Goal: Task Accomplishment & Management: Use online tool/utility

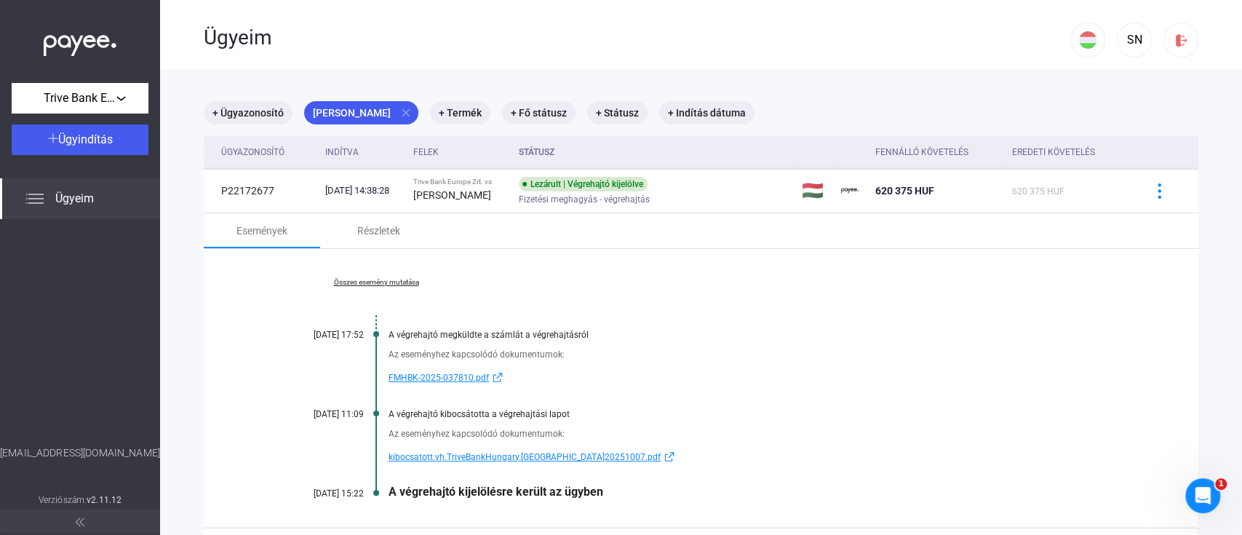
click at [74, 192] on span "Ügyeim" at bounding box center [74, 198] width 39 height 17
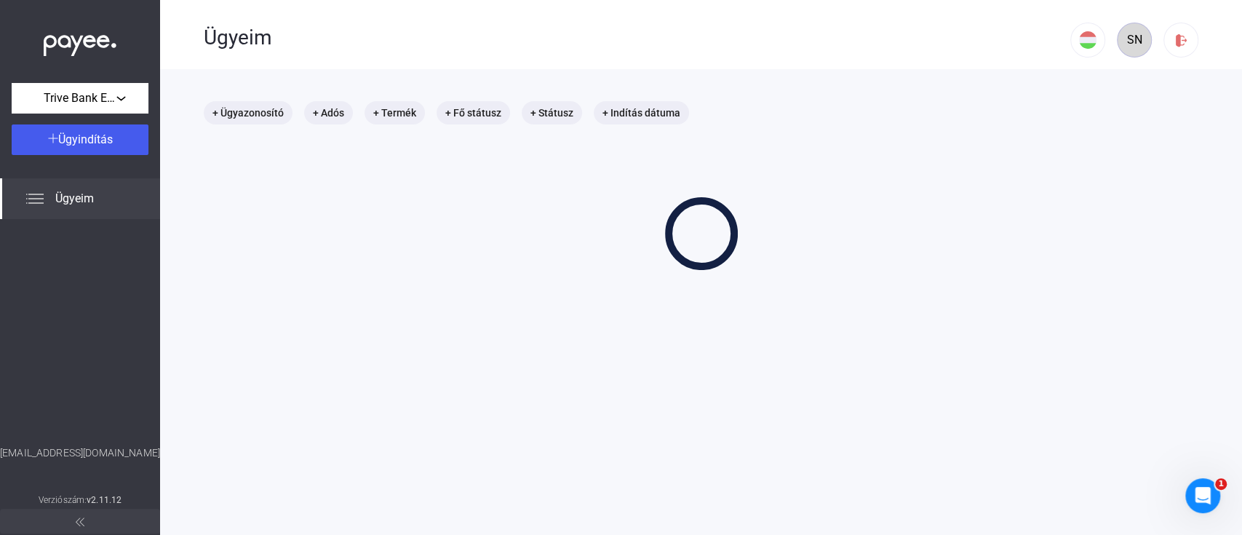
click at [1122, 36] on div "SN" at bounding box center [1134, 39] width 25 height 17
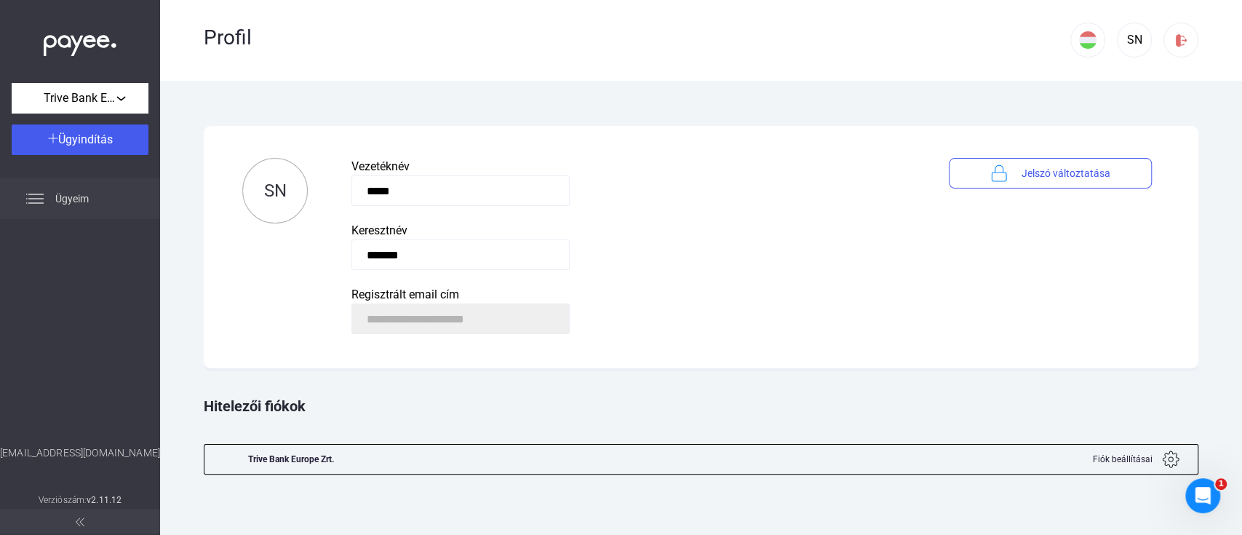
click at [57, 195] on span "Ügyeim" at bounding box center [71, 198] width 33 height 17
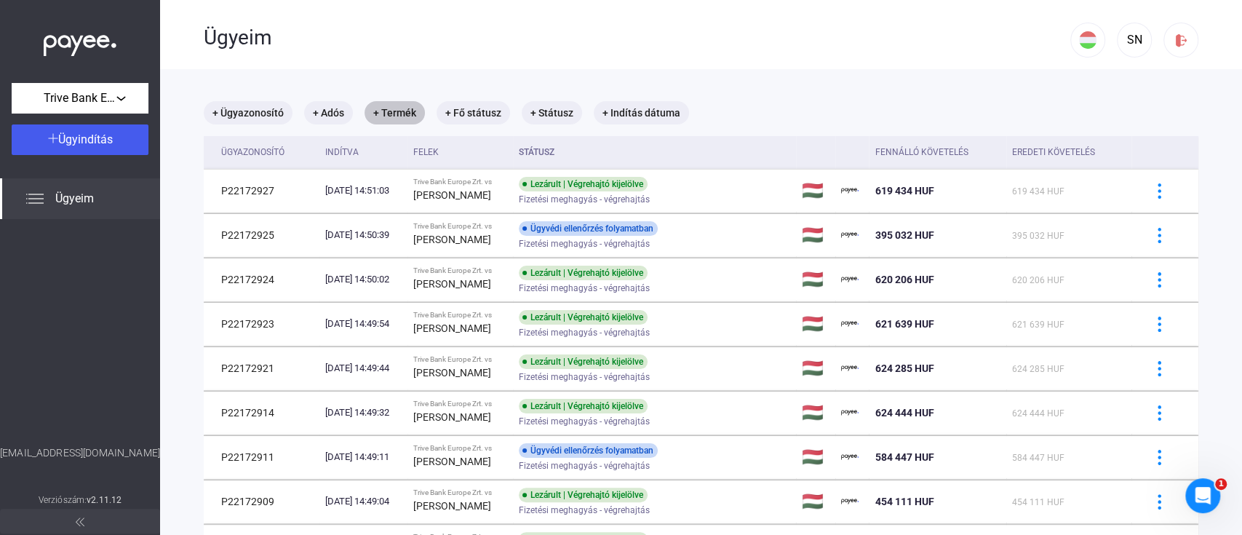
click at [405, 114] on mat-chip "+ Termék" at bounding box center [395, 112] width 60 height 23
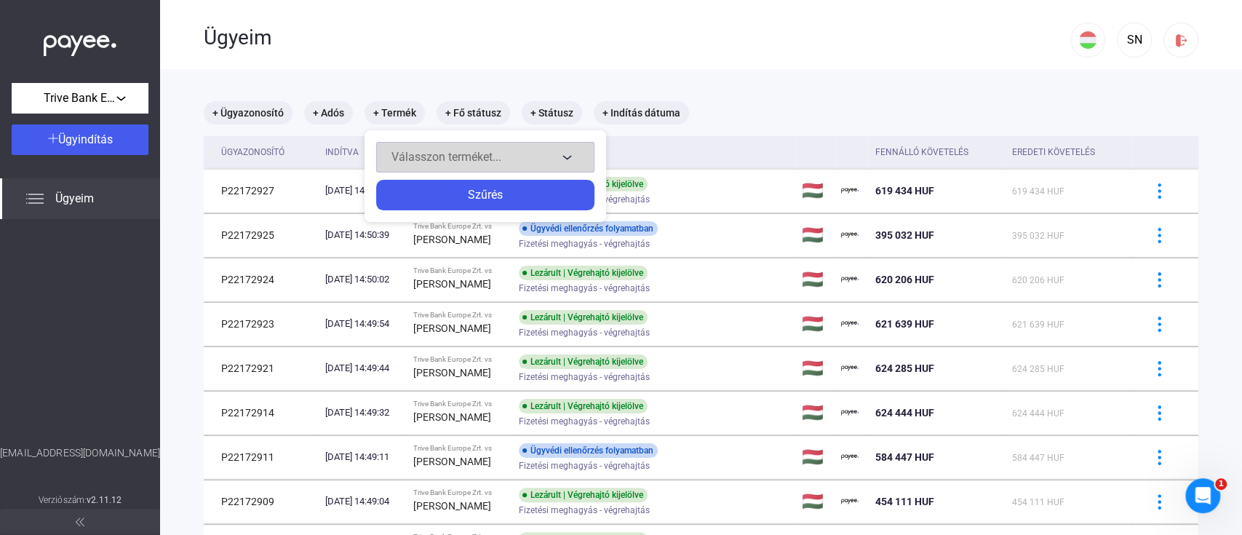
click at [448, 151] on span "Válasszon terméket..." at bounding box center [447, 157] width 110 height 14
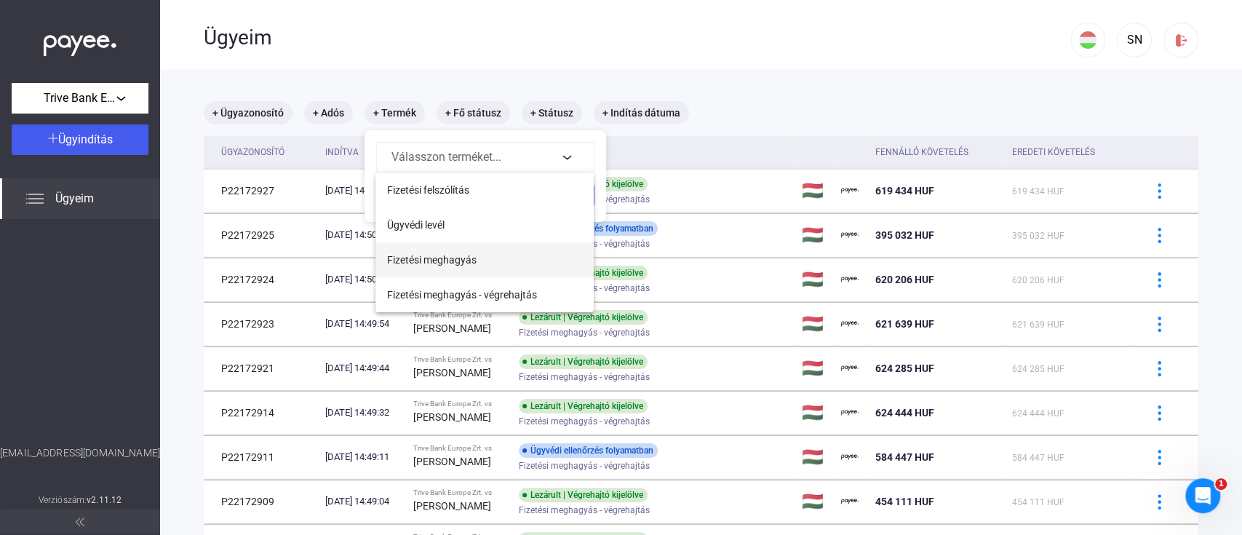
click at [445, 258] on span "Fizetési meghagyás" at bounding box center [432, 259] width 90 height 17
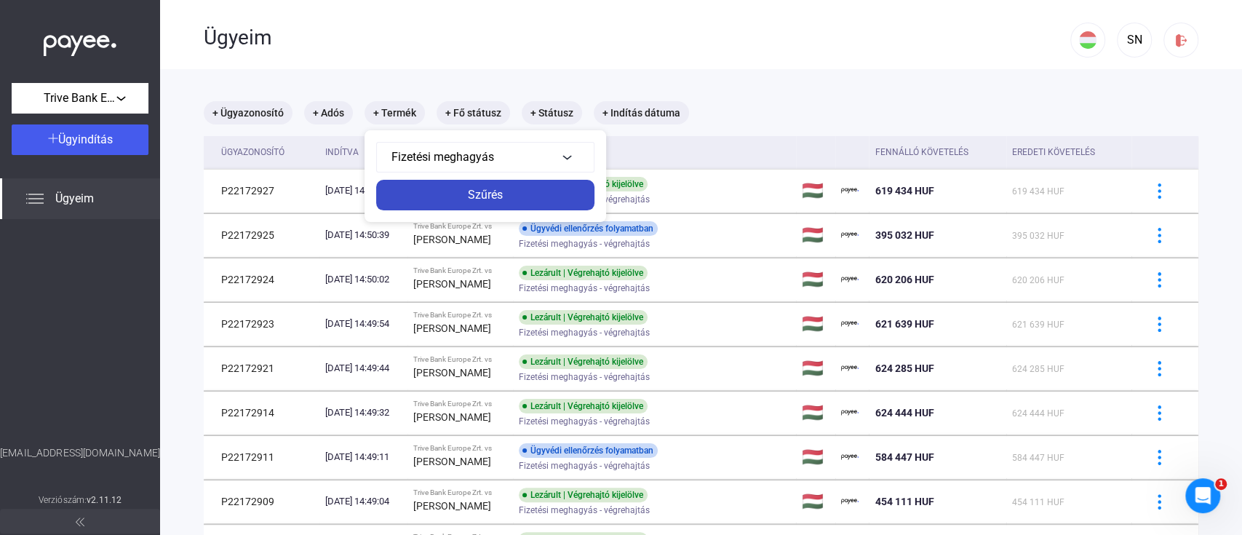
click at [509, 195] on div "Szűrés" at bounding box center [486, 194] width 210 height 17
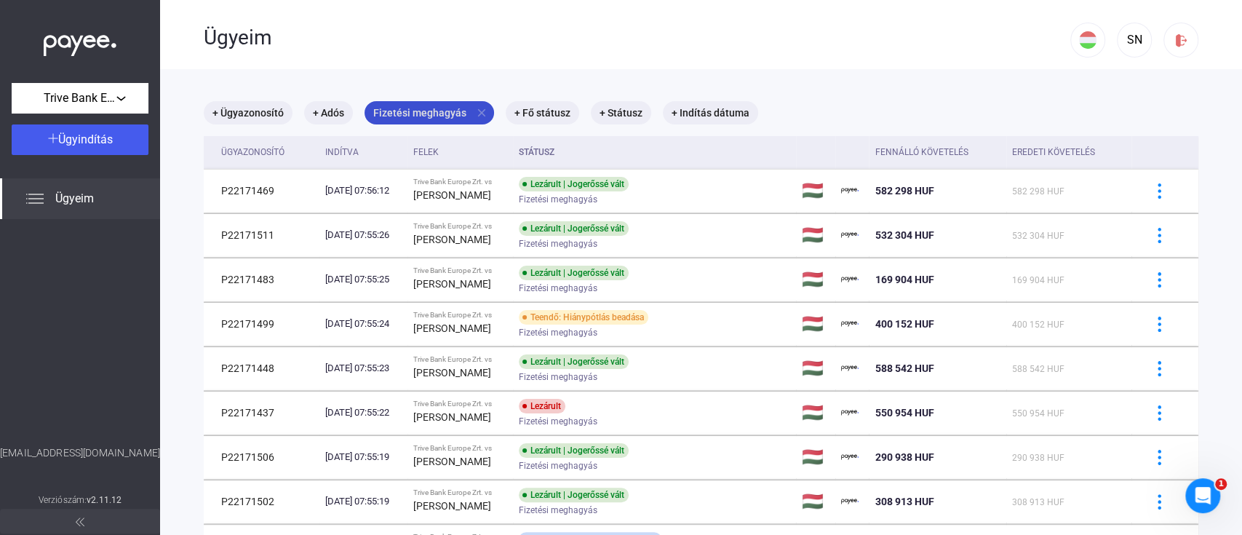
click at [481, 113] on mat-icon "close" at bounding box center [481, 112] width 13 height 13
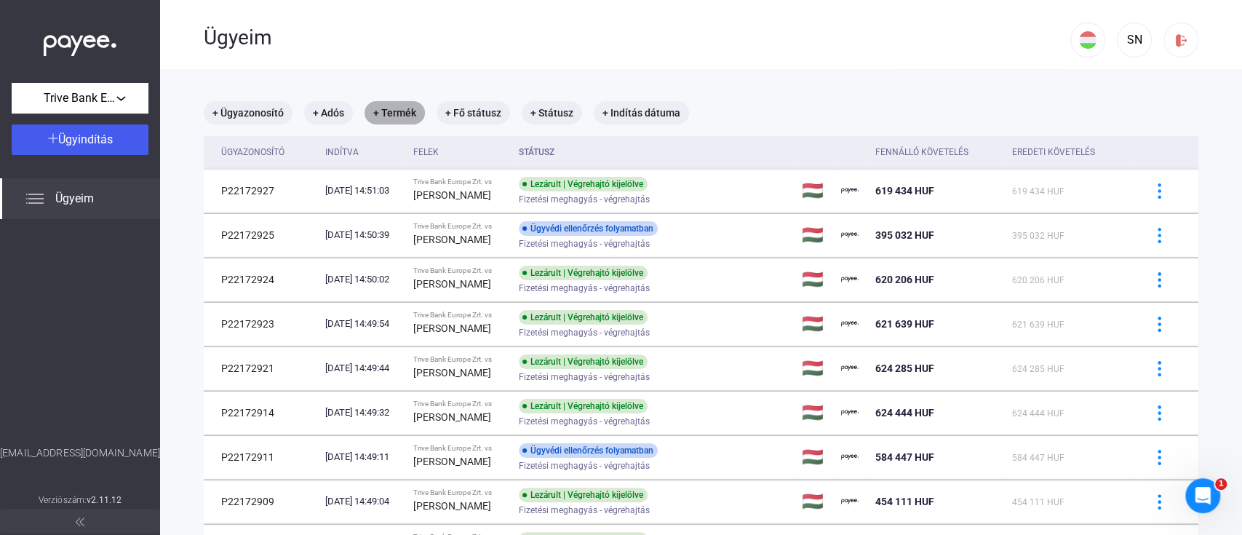
click at [402, 108] on mat-chip "+ Termék" at bounding box center [395, 112] width 60 height 23
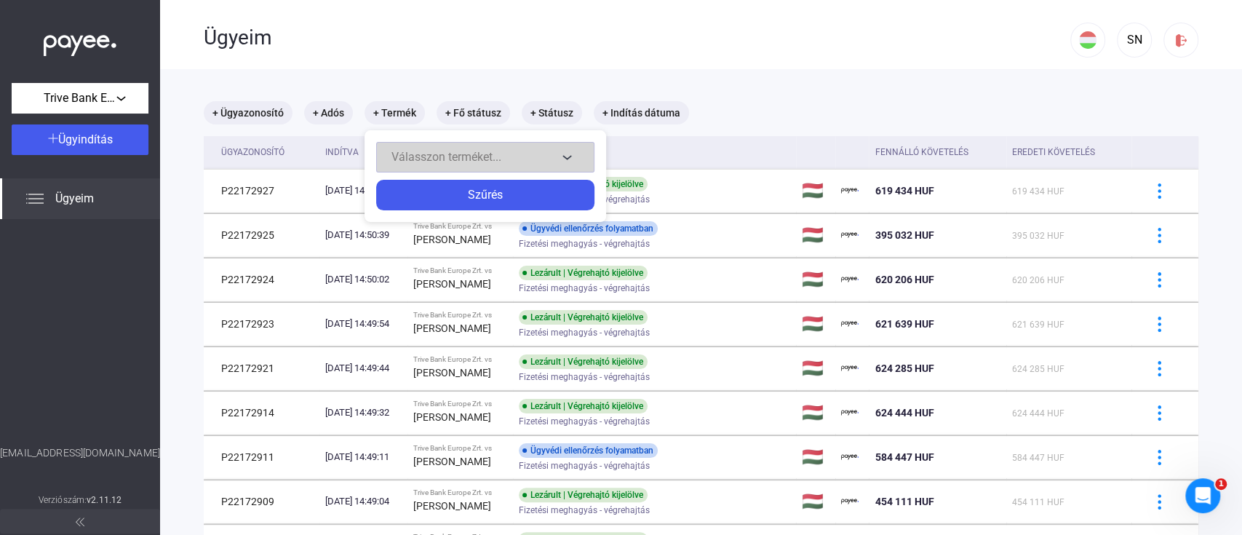
click at [465, 153] on span "Válasszon terméket..." at bounding box center [447, 157] width 110 height 14
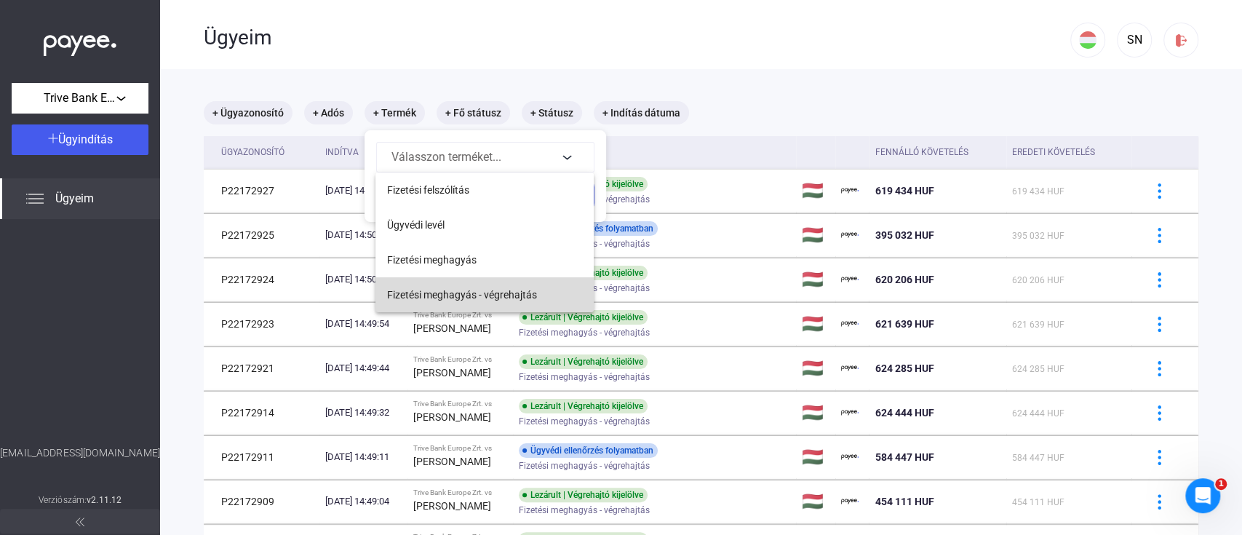
click at [483, 292] on span "Fizetési meghagyás - végrehajtás" at bounding box center [462, 294] width 150 height 17
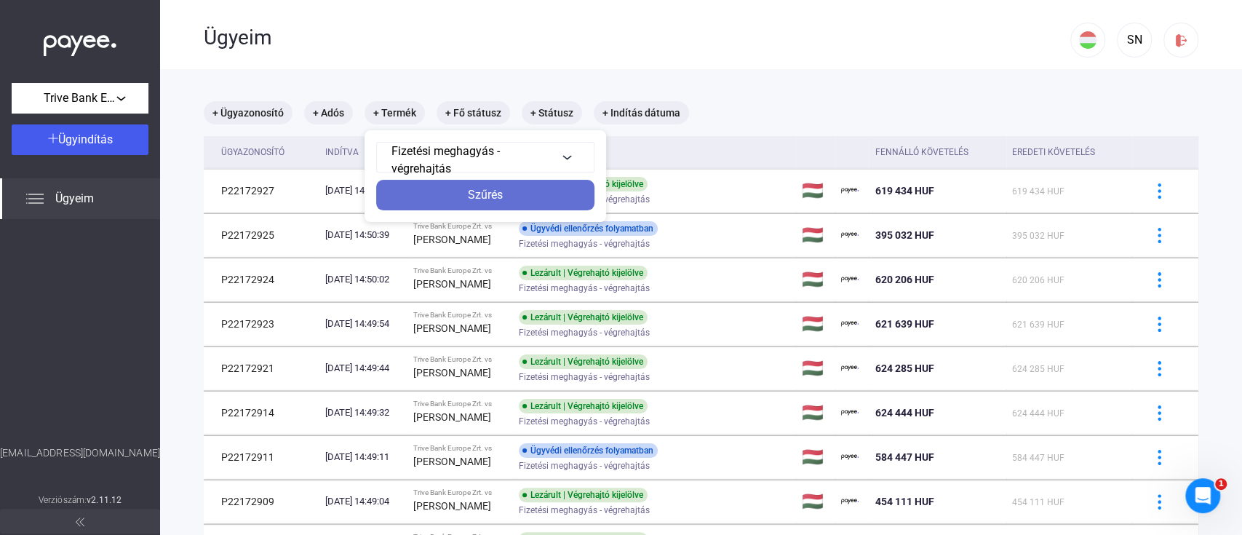
click at [472, 196] on div "Szűrés" at bounding box center [486, 194] width 210 height 17
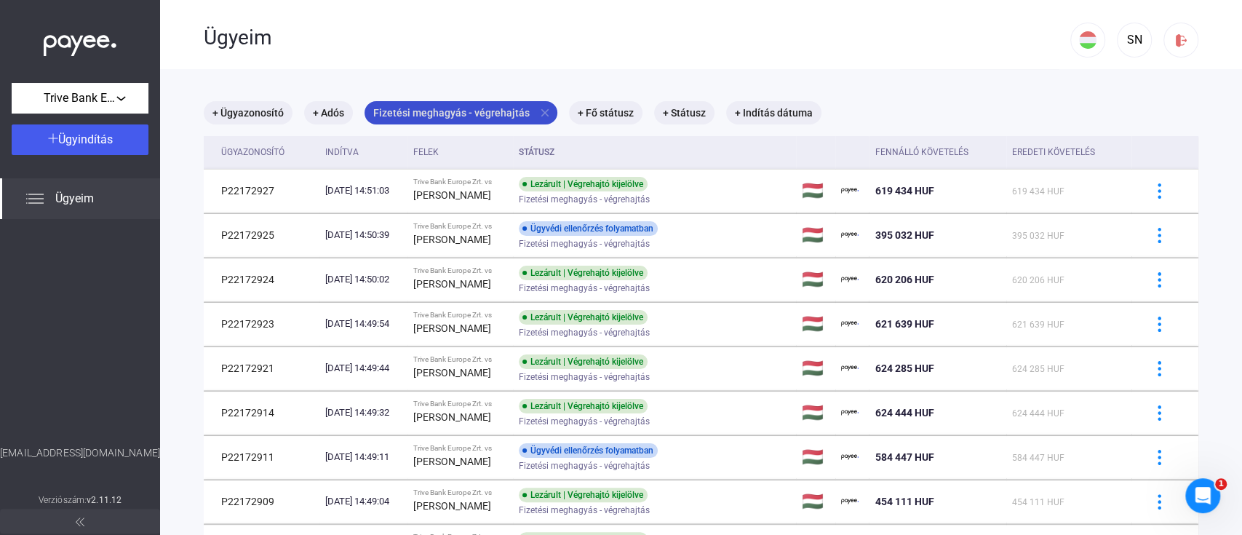
click at [540, 108] on mat-icon "close" at bounding box center [545, 112] width 13 height 13
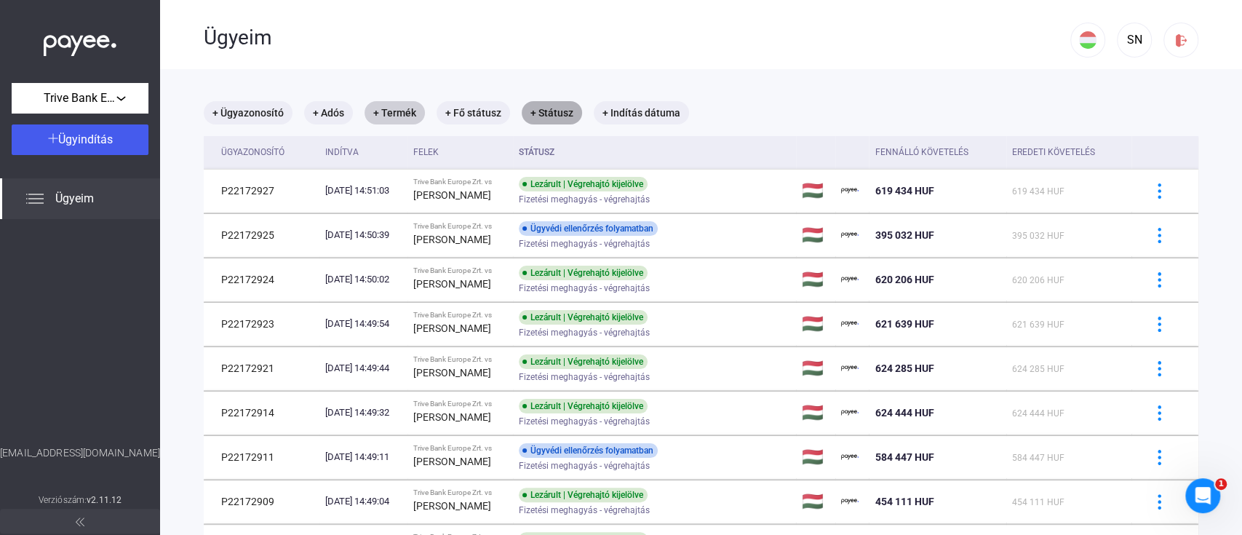
click at [553, 114] on mat-chip "+ Státusz" at bounding box center [552, 112] width 60 height 23
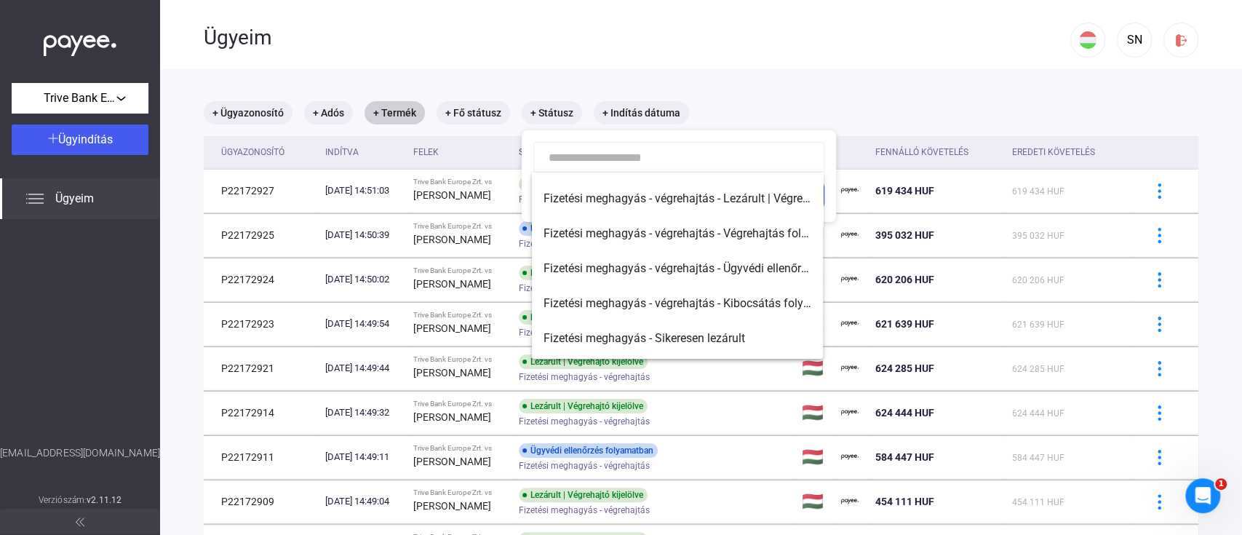
scroll to position [135, 0]
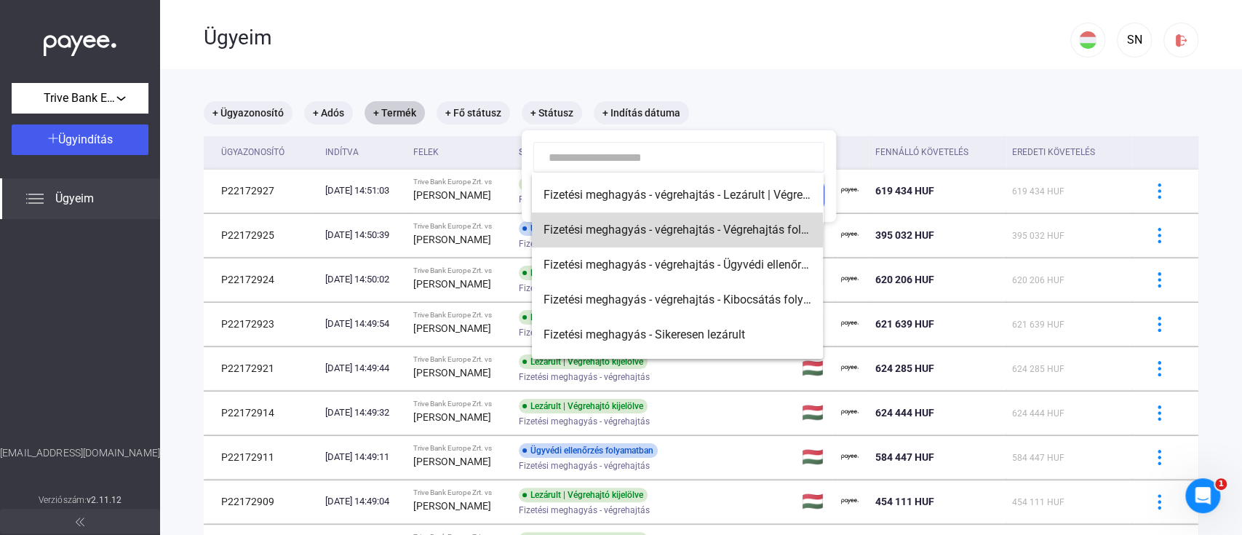
click at [731, 231] on span "Fizetési meghagyás - végrehajtás - Végrehajtás folyamatban" at bounding box center [678, 229] width 268 height 17
type input "**********"
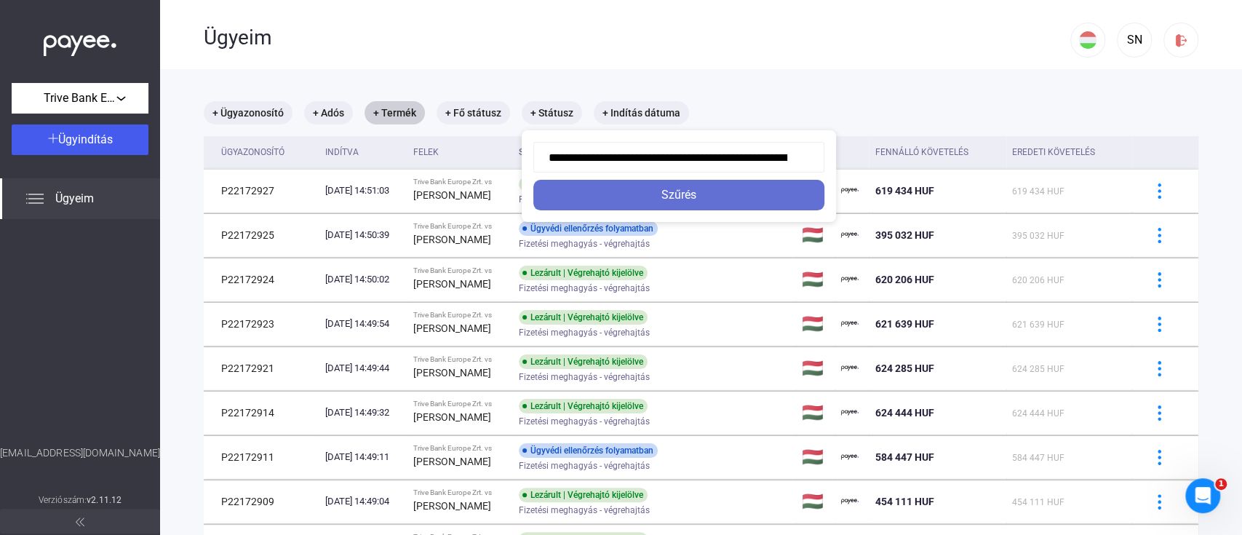
click at [739, 195] on div "Szűrés" at bounding box center [679, 194] width 282 height 17
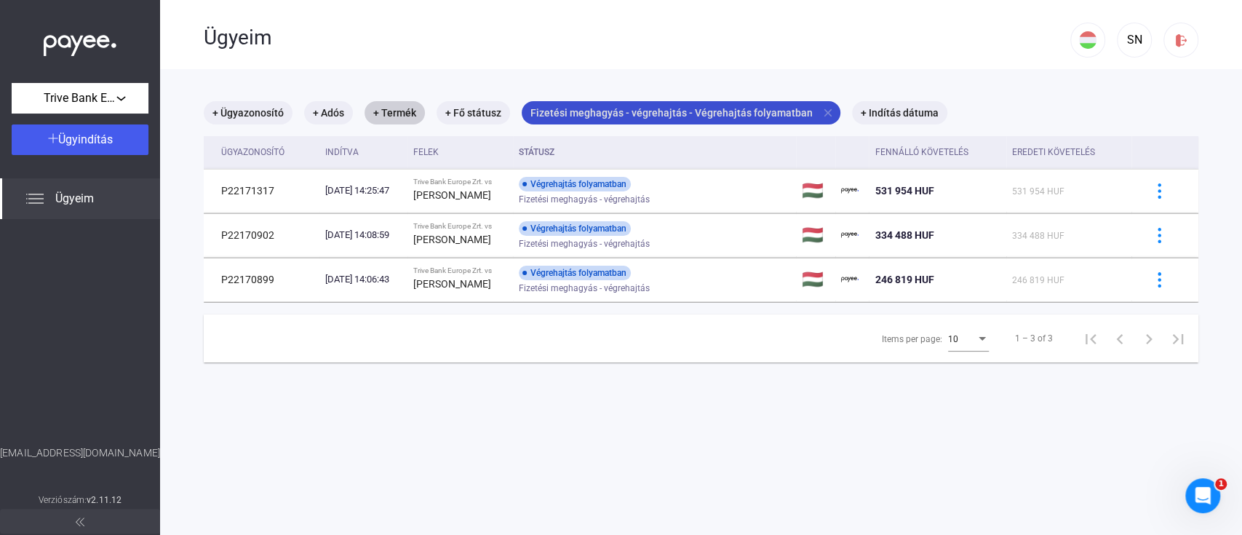
click at [822, 106] on mat-icon "close" at bounding box center [828, 112] width 13 height 13
